Goal: Transaction & Acquisition: Obtain resource

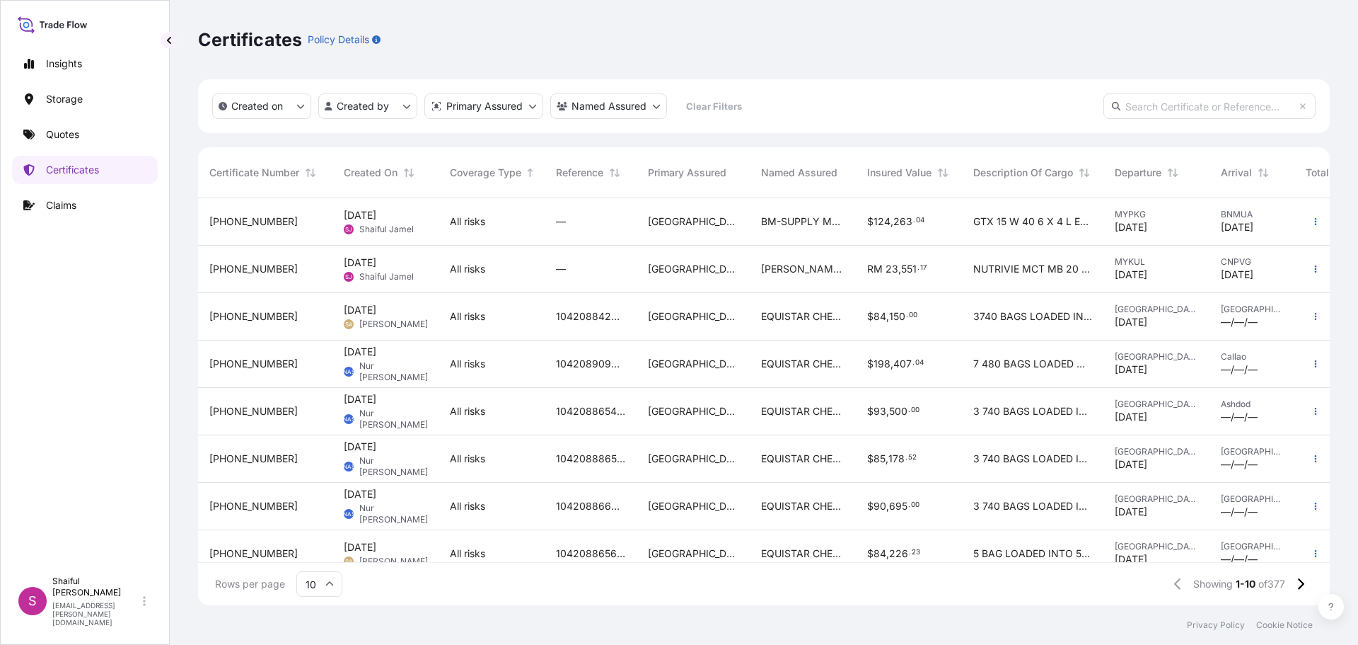
scroll to position [404, 1121]
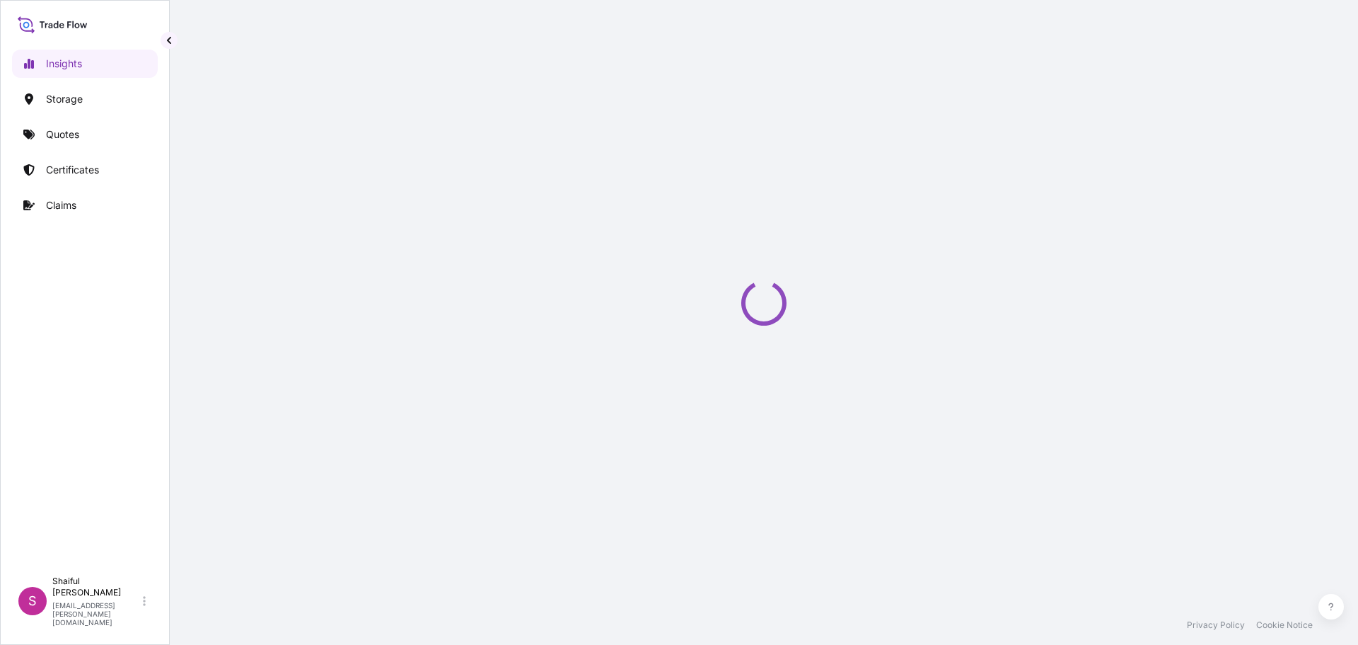
select select "2025"
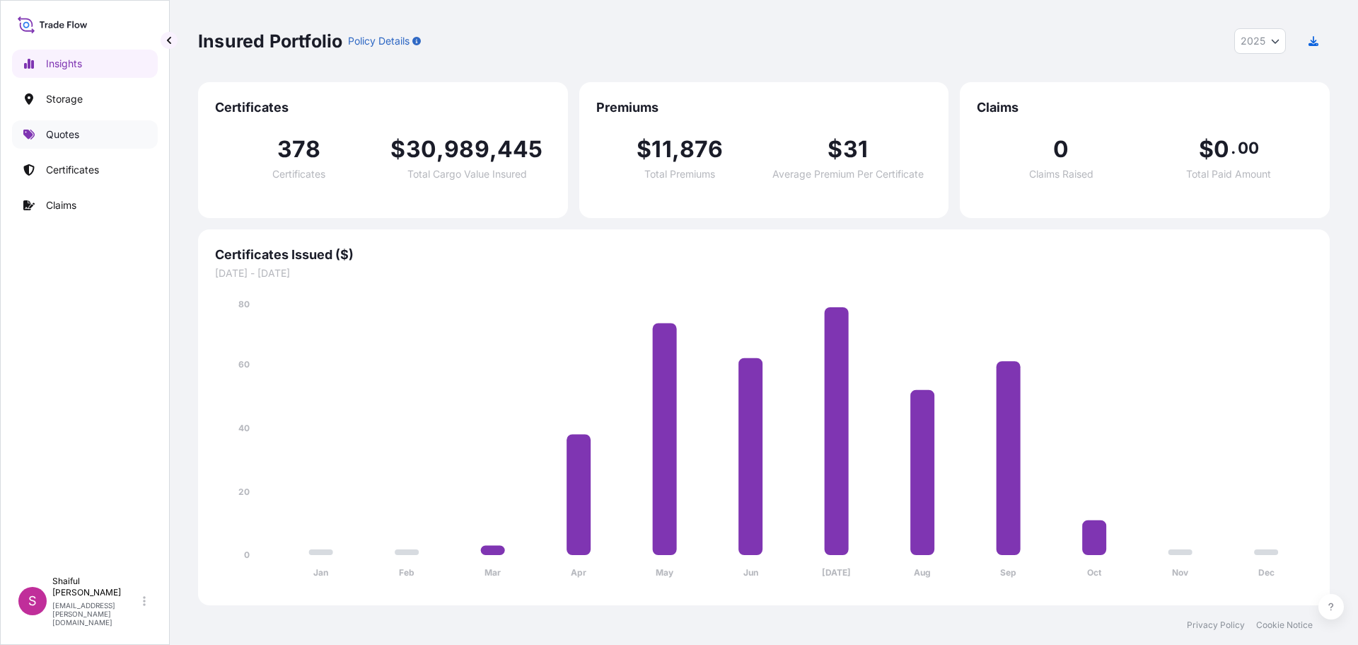
click at [83, 138] on link "Quotes" at bounding box center [85, 134] width 146 height 28
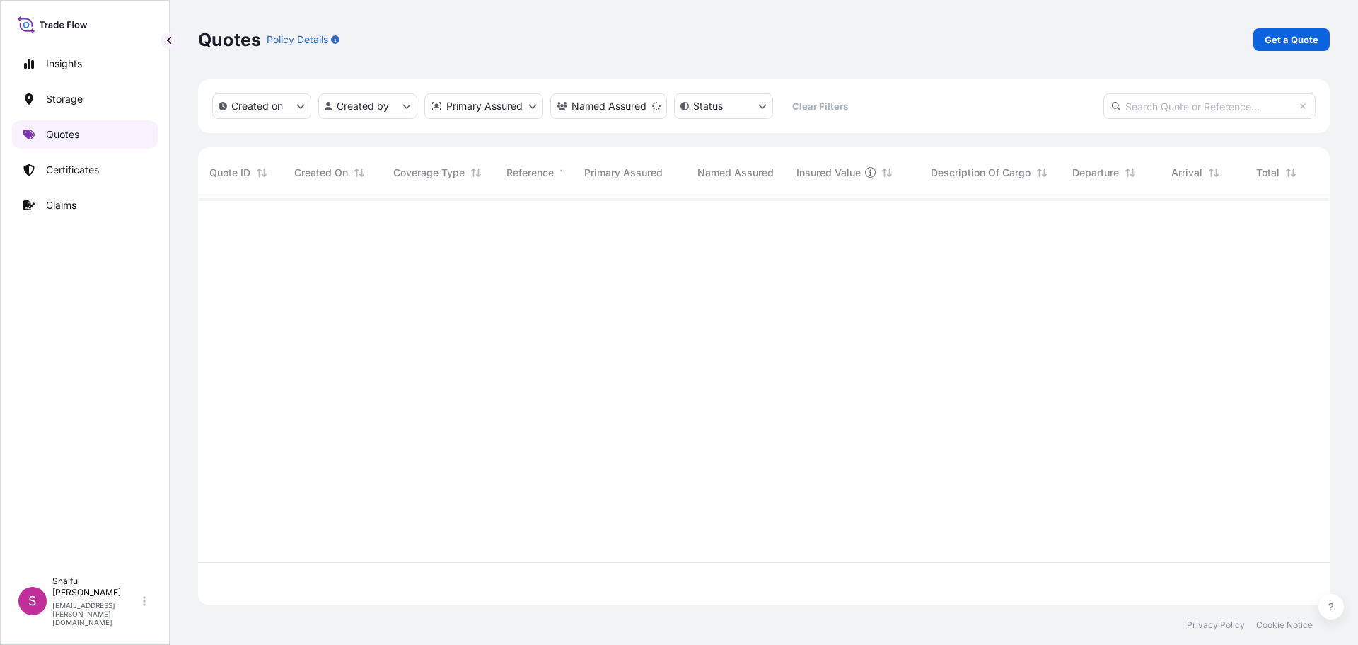
scroll to position [447, 1121]
click at [73, 125] on link "Quotes" at bounding box center [85, 134] width 146 height 28
click at [60, 144] on link "Quotes" at bounding box center [85, 134] width 146 height 28
click at [76, 170] on p "Certificates" at bounding box center [72, 170] width 53 height 14
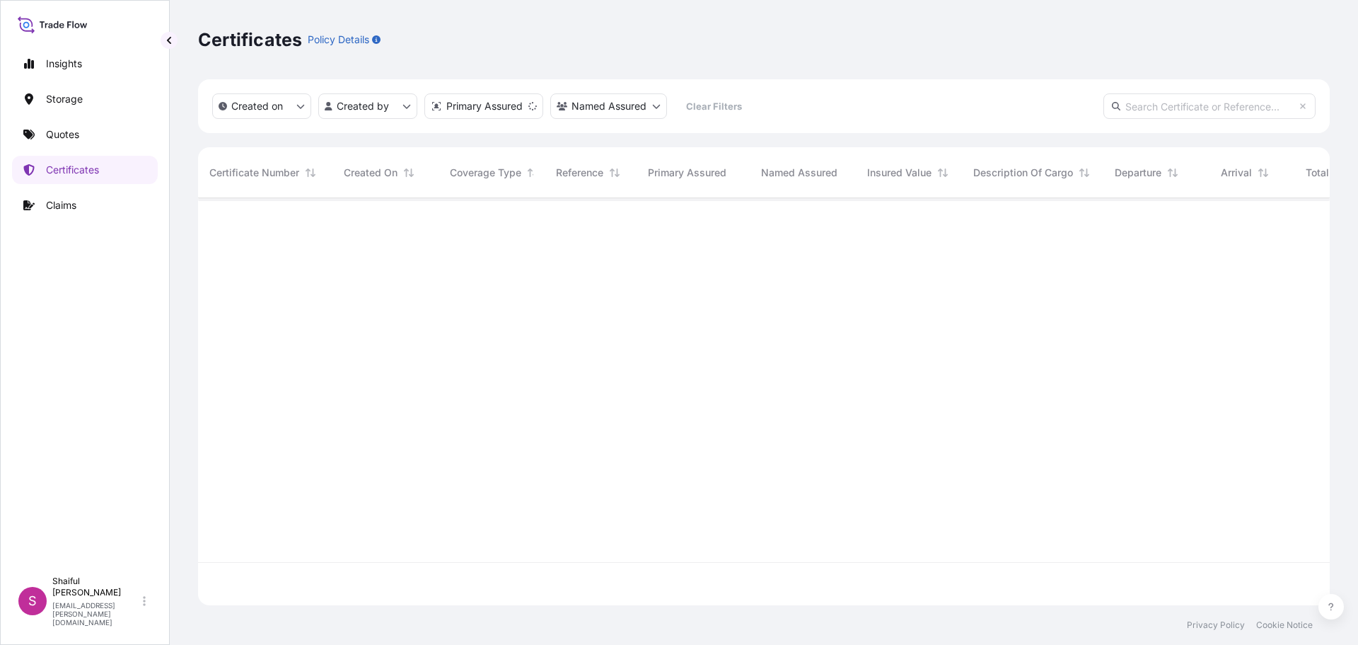
scroll to position [404, 1121]
click at [76, 139] on p "Quotes" at bounding box center [62, 134] width 33 height 14
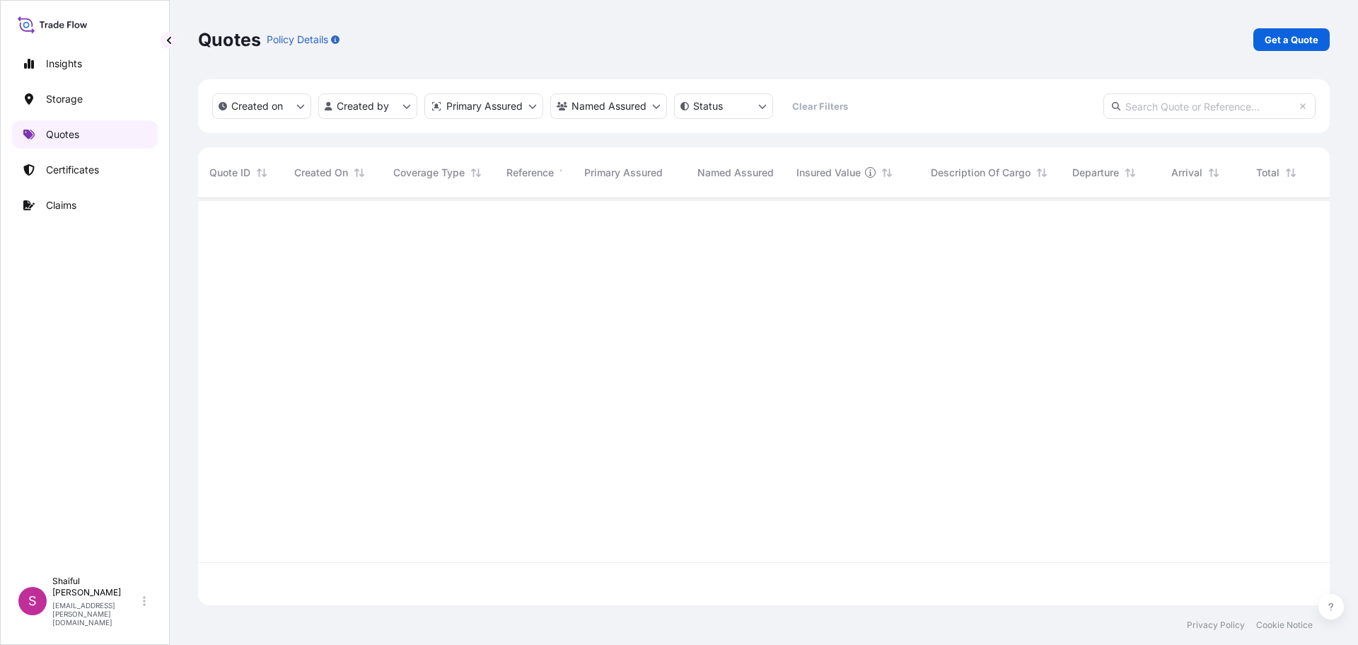
scroll to position [447, 1121]
click at [76, 139] on p "Quotes" at bounding box center [62, 134] width 33 height 14
click at [81, 135] on link "Quotes" at bounding box center [85, 134] width 146 height 28
click at [59, 93] on p "Storage" at bounding box center [64, 99] width 37 height 14
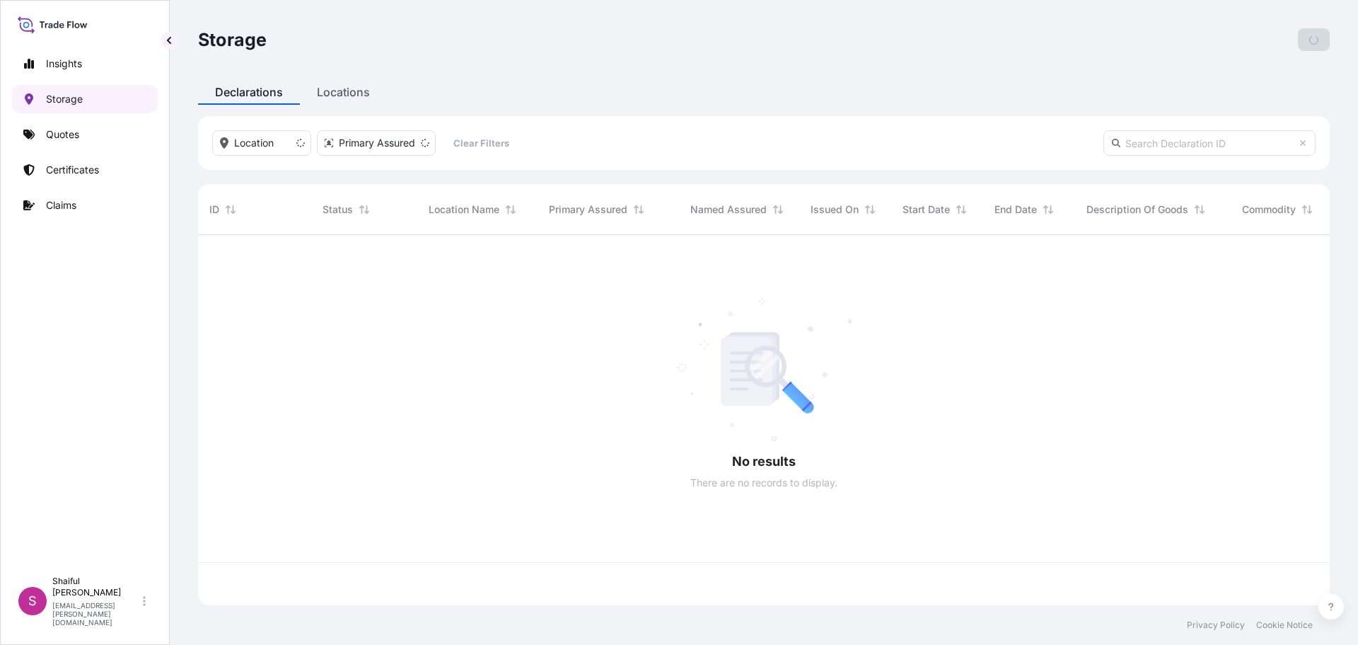
scroll to position [367, 1121]
click at [52, 139] on p "Quotes" at bounding box center [62, 134] width 33 height 14
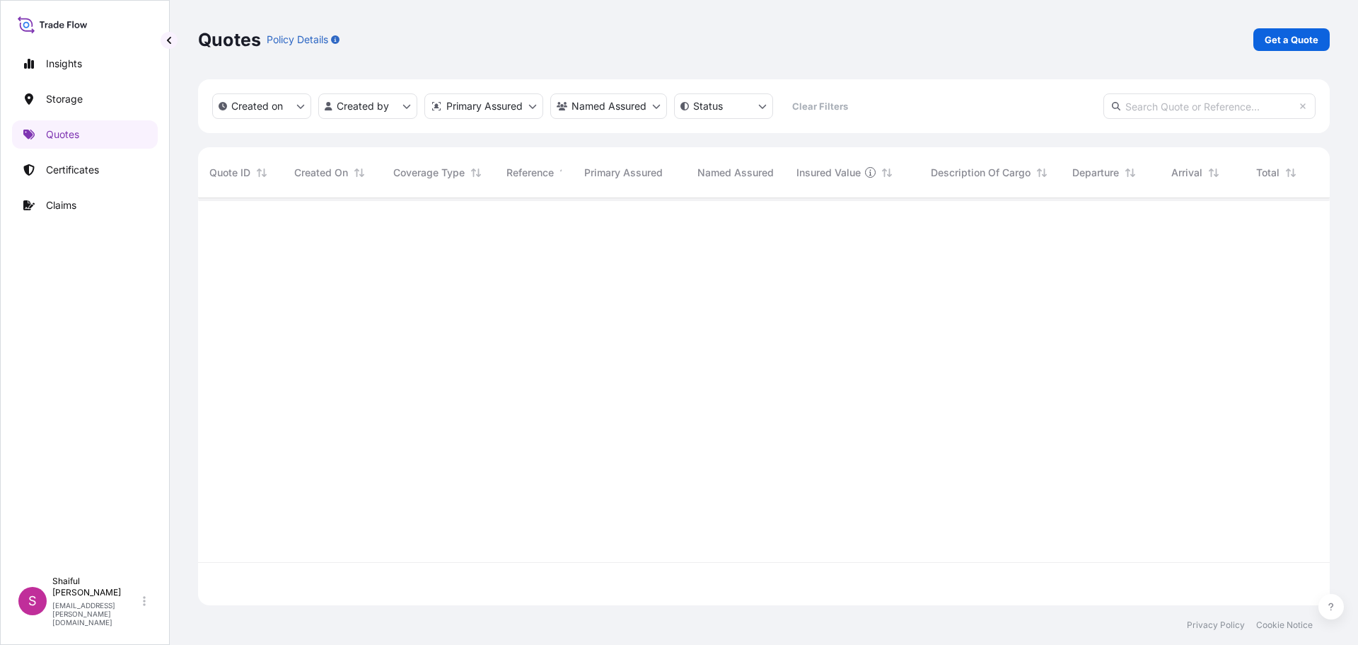
scroll to position [447, 1121]
click at [76, 146] on link "Quotes" at bounding box center [85, 134] width 146 height 28
click at [73, 154] on div "Insights Storage Quotes Certificates Claims" at bounding box center [85, 303] width 146 height 532
click at [65, 173] on p "Certificates" at bounding box center [72, 170] width 53 height 14
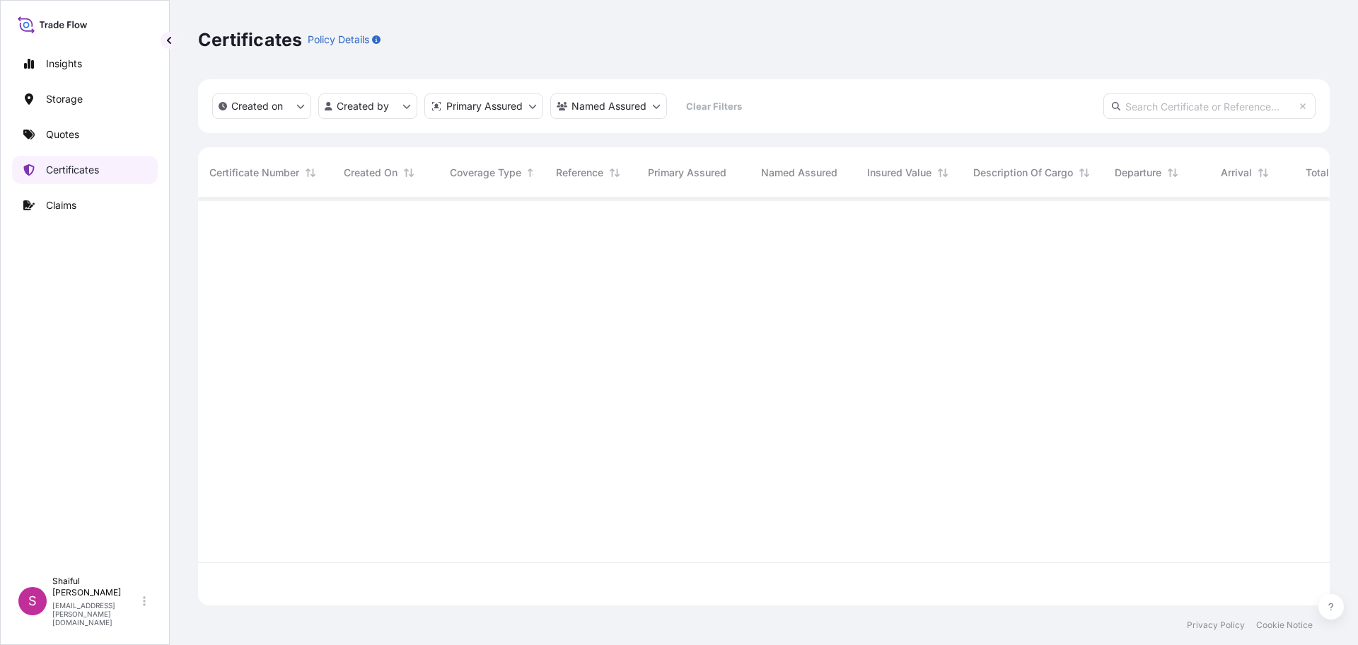
scroll to position [404, 1121]
click at [67, 137] on p "Quotes" at bounding box center [62, 134] width 33 height 14
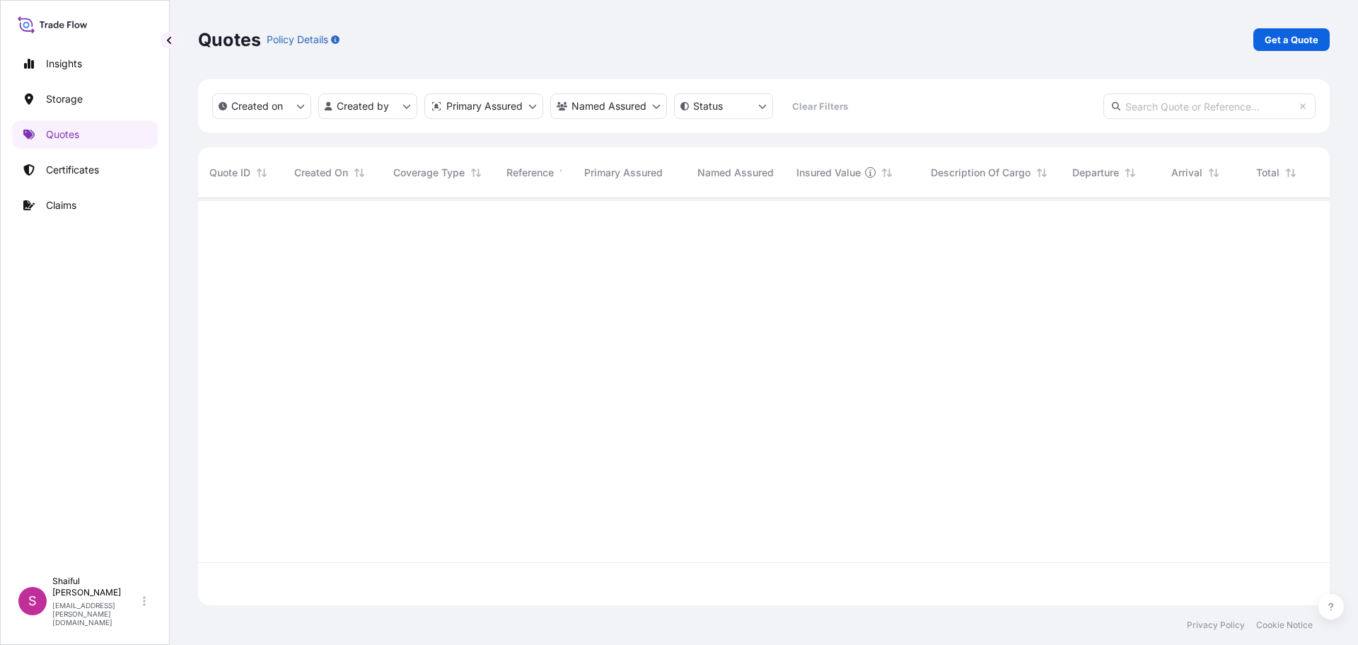
scroll to position [447, 1121]
click at [73, 96] on p "Storage" at bounding box center [64, 99] width 37 height 14
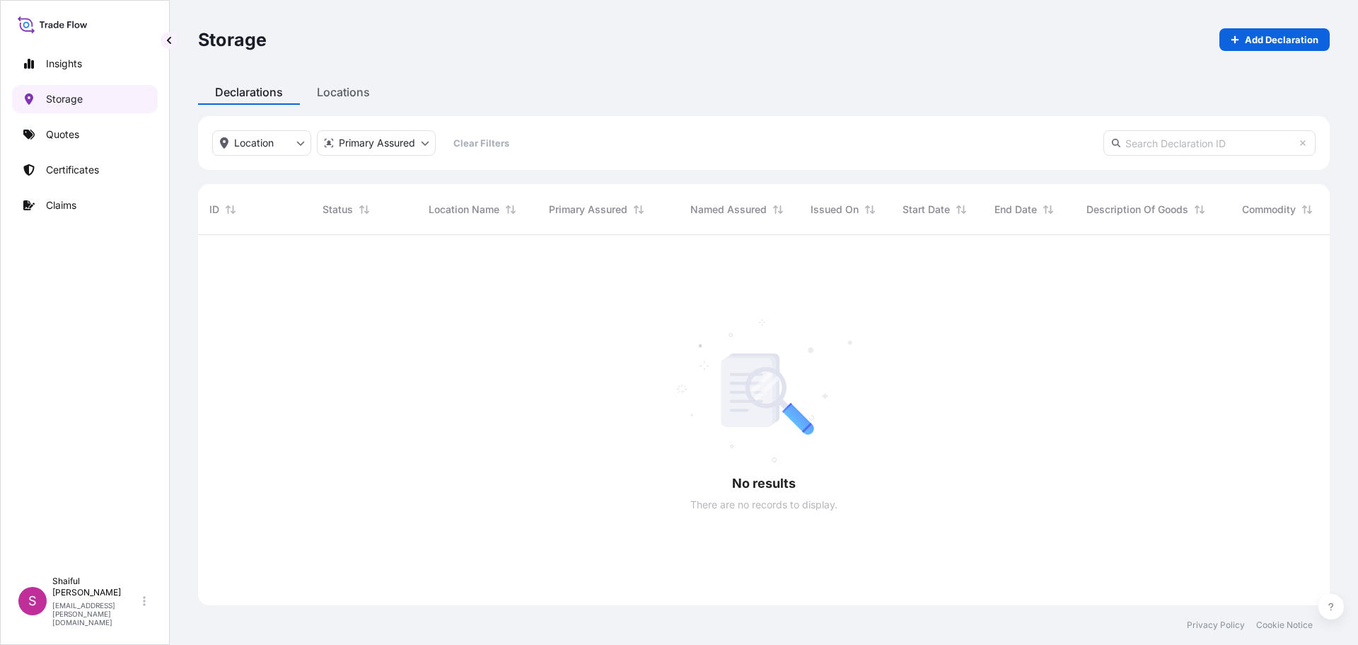
scroll to position [410, 1121]
click at [71, 133] on p "Quotes" at bounding box center [62, 134] width 33 height 14
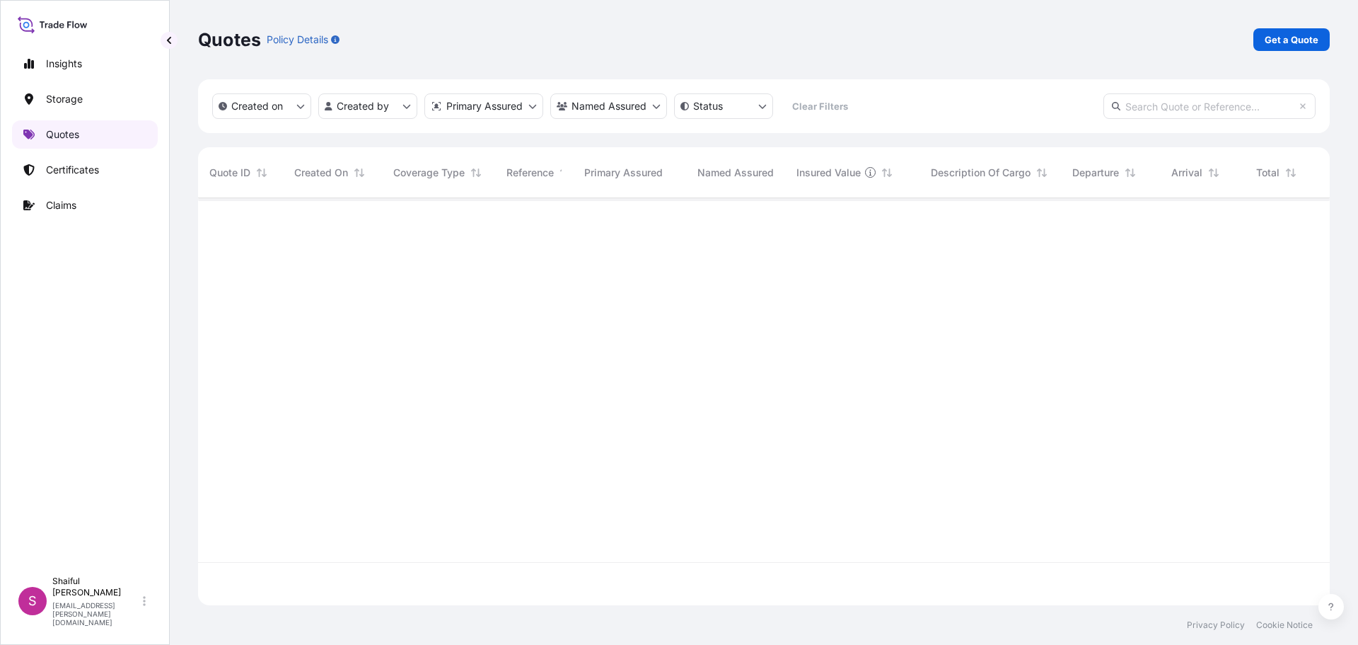
scroll to position [404, 1121]
click at [62, 179] on link "Certificates" at bounding box center [85, 170] width 146 height 28
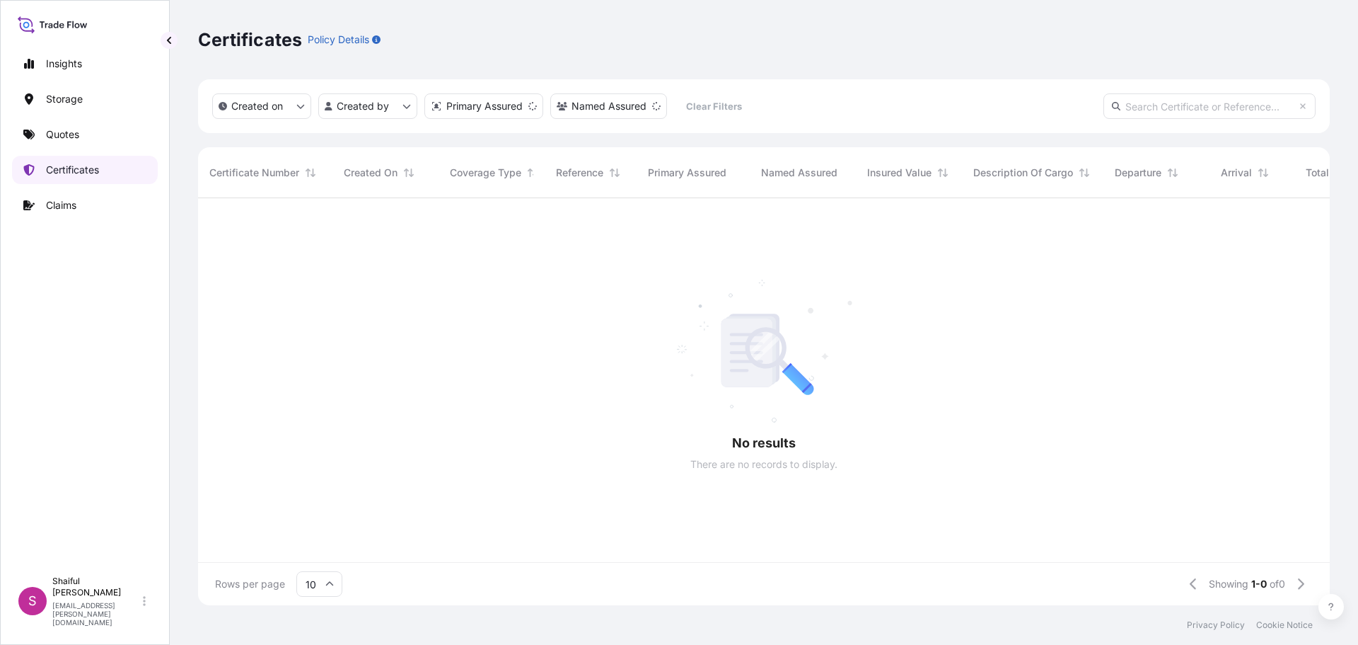
scroll to position [404, 1121]
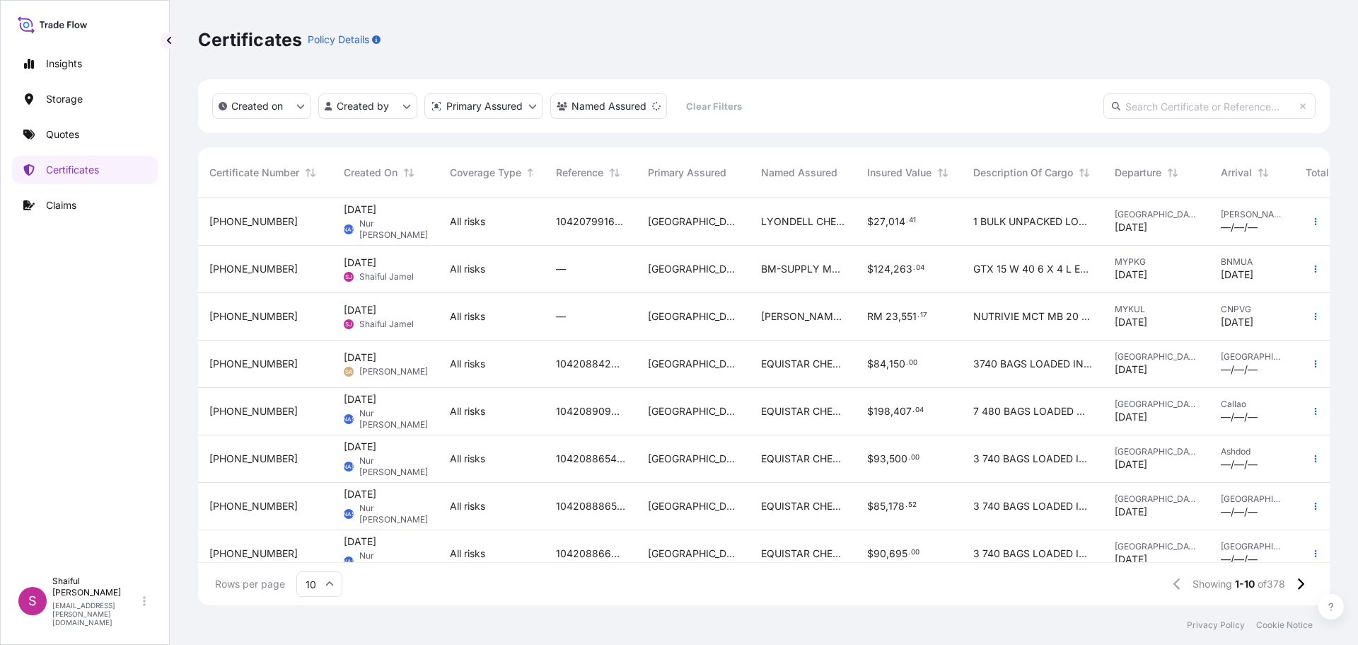
click at [468, 268] on span "All risks" at bounding box center [467, 269] width 35 height 14
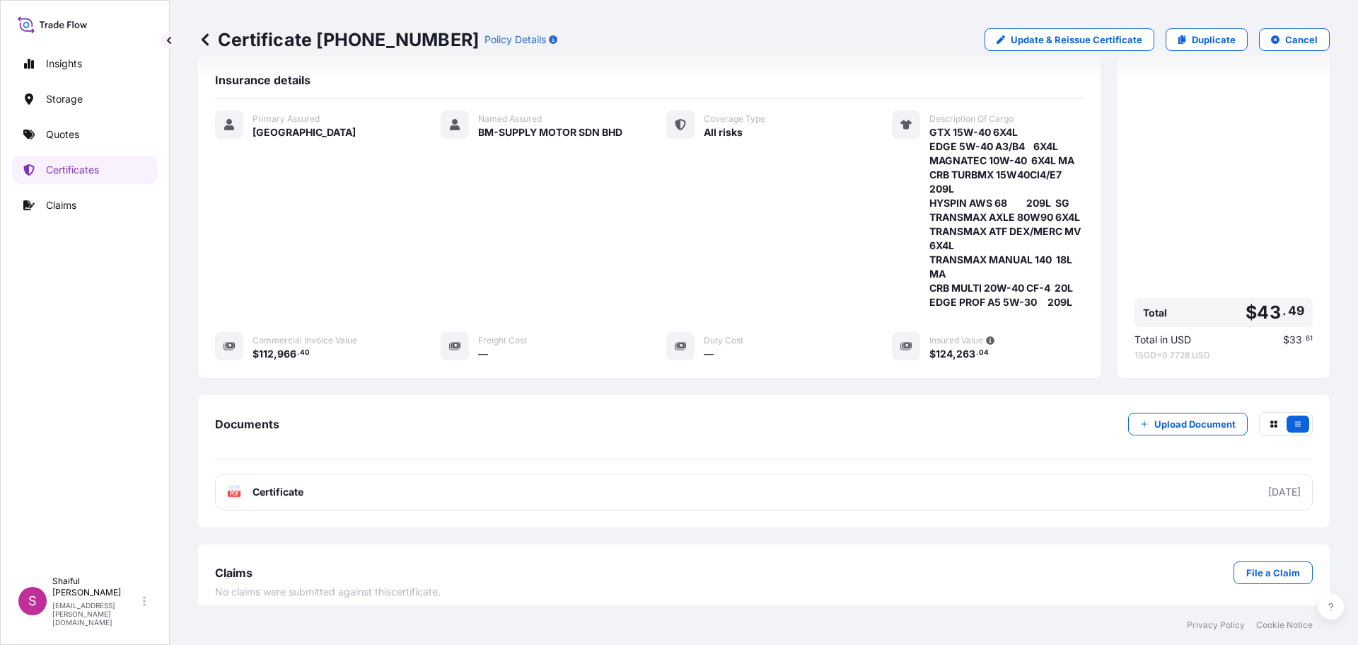
scroll to position [283, 0]
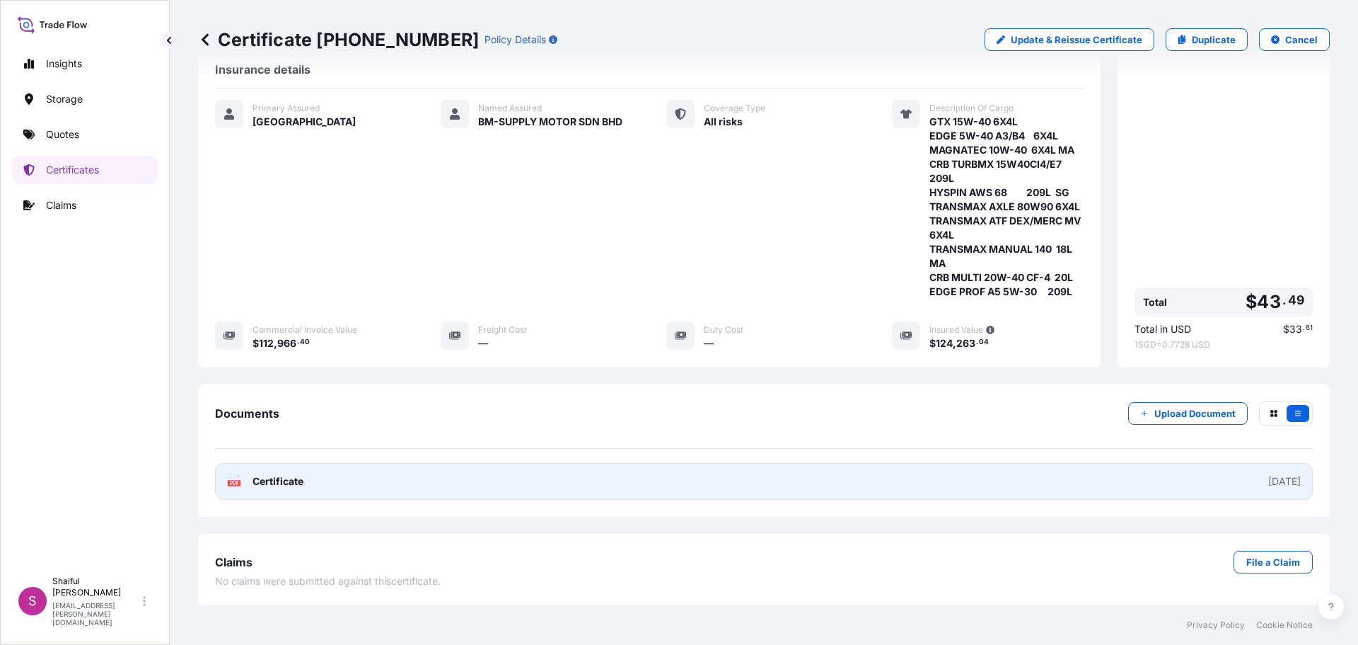
click at [265, 477] on span "Certificate" at bounding box center [278, 481] width 51 height 14
